Goal: Information Seeking & Learning: Compare options

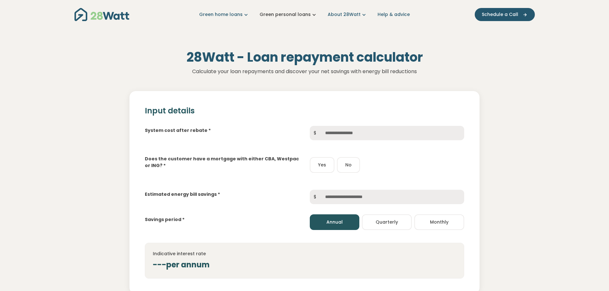
click at [300, 12] on link "Green personal loans" at bounding box center [289, 14] width 58 height 7
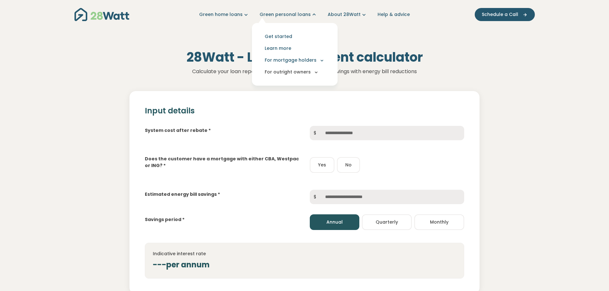
click at [295, 74] on button "For outright owners" at bounding box center [294, 72] width 75 height 12
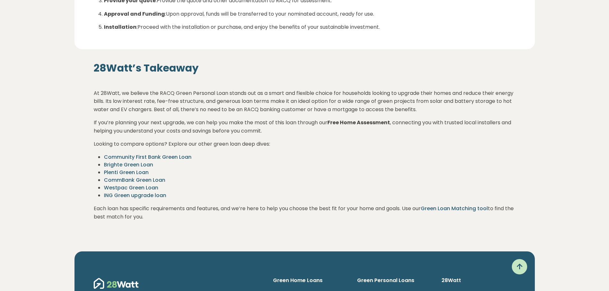
scroll to position [850, 0]
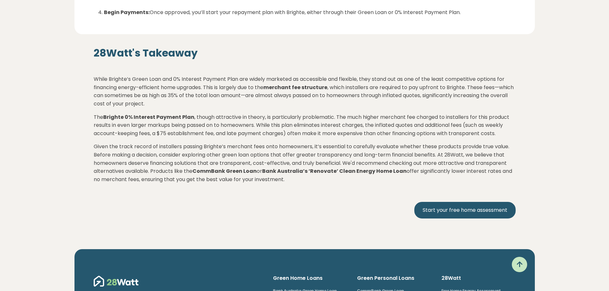
scroll to position [938, 0]
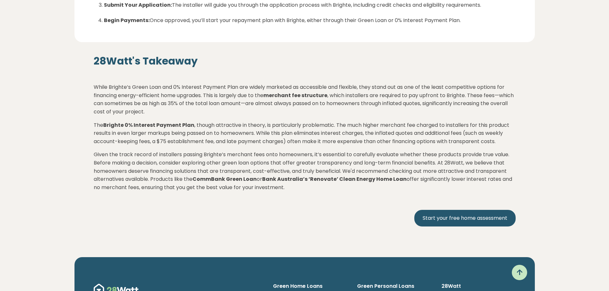
drag, startPoint x: 265, startPoint y: 117, endPoint x: 344, endPoint y: 188, distance: 106.7
click at [344, 188] on div "28Watt's Takeaway While Brighte’s Green Loan and 0% Interest Payment Plan are w…" at bounding box center [305, 141] width 422 height 172
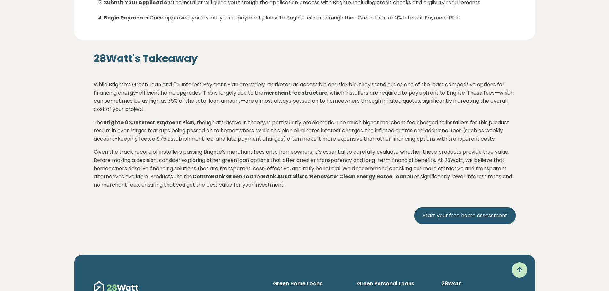
scroll to position [925, 0]
